Goal: Task Accomplishment & Management: Use online tool/utility

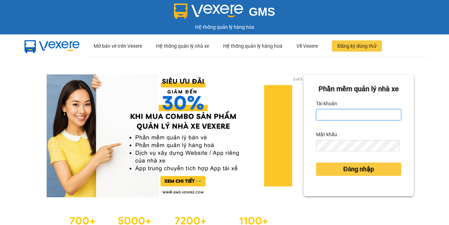
click at [347, 120] on input "Tài khoản" at bounding box center [358, 114] width 85 height 11
type input "vanthanh.tha"
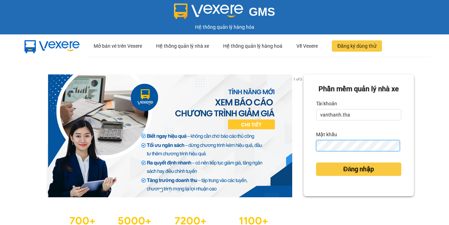
click at [316, 162] on button "Đăng nhập" at bounding box center [358, 168] width 85 height 13
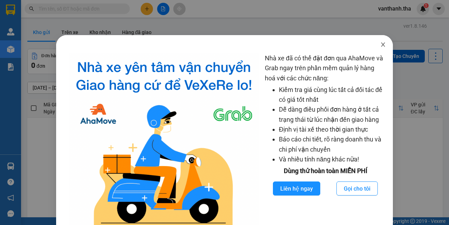
click at [380, 43] on icon "close" at bounding box center [383, 45] width 6 height 6
